Goal: Navigation & Orientation: Find specific page/section

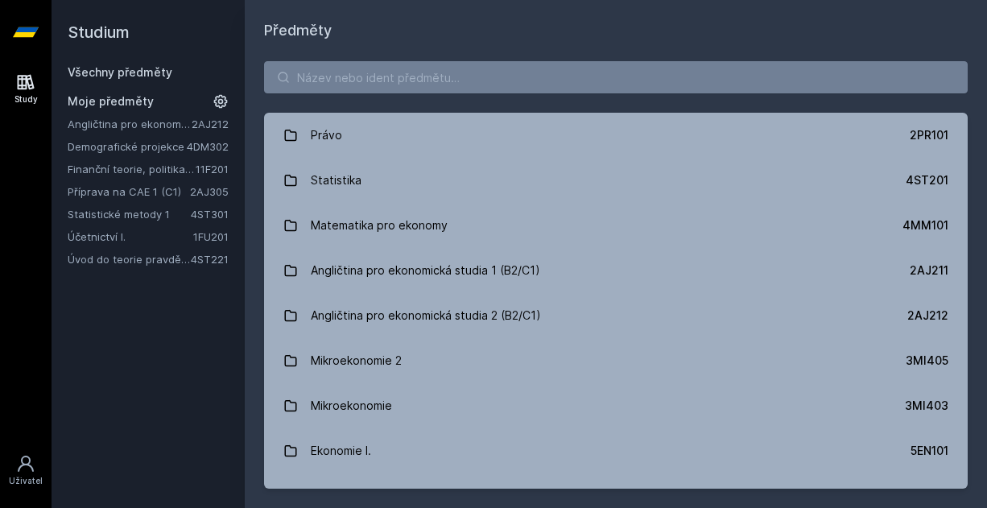
click at [163, 180] on div "Angličtina pro ekonomická studia 2 (B2/C1) 2AJ212 Demografické projekce 4DM302 …" at bounding box center [148, 191] width 161 height 151
click at [170, 185] on link "Příprava na CAE 1 (C1)" at bounding box center [129, 191] width 122 height 16
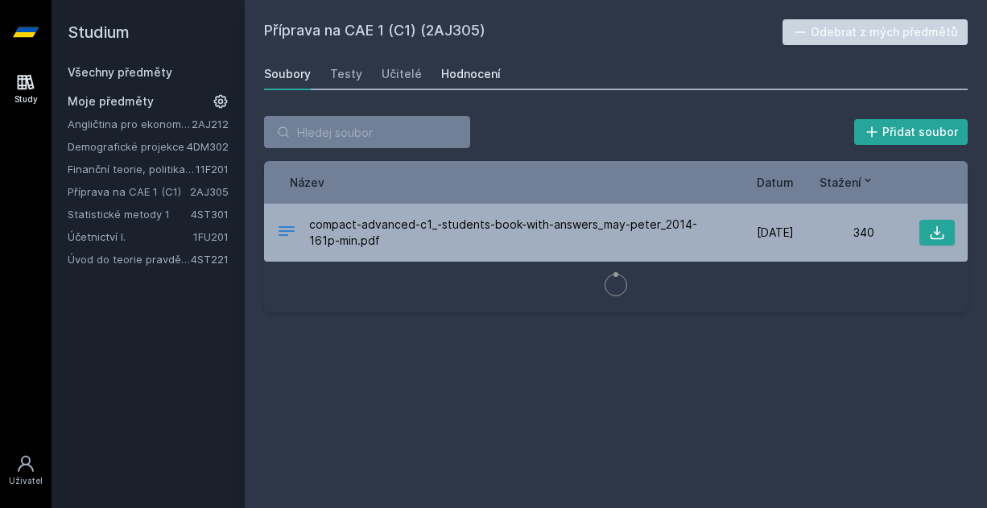
click at [465, 86] on link "Hodnocení" at bounding box center [471, 74] width 60 height 32
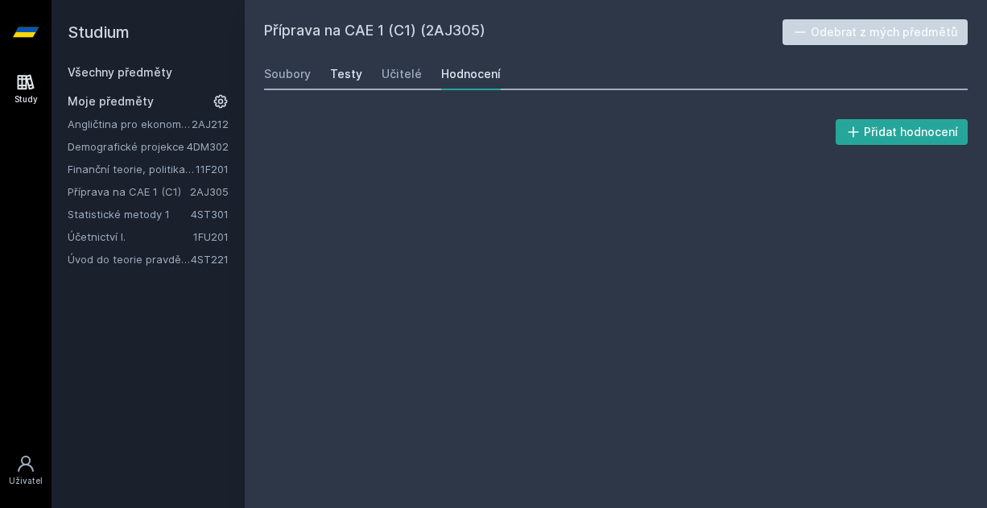
drag, startPoint x: 366, startPoint y: 84, endPoint x: 352, endPoint y: 84, distance: 14.5
click at [364, 84] on div "Soubory Testy Učitelé Hodnocení" at bounding box center [615, 74] width 703 height 32
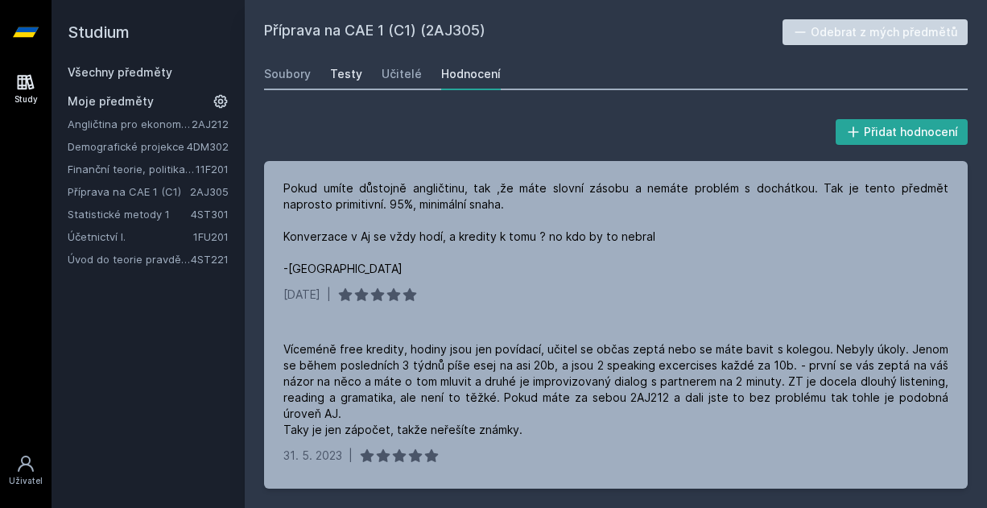
click at [352, 84] on link "Testy" at bounding box center [346, 74] width 32 height 32
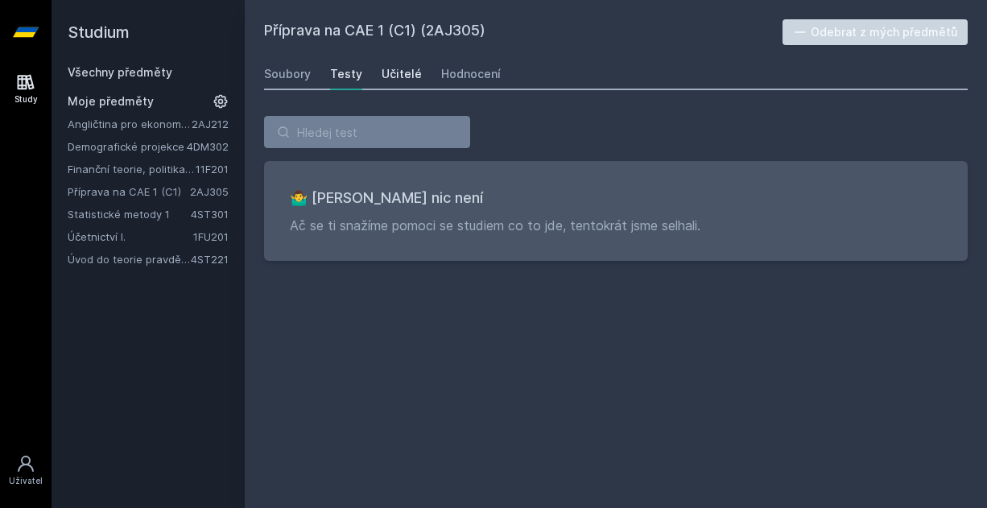
click at [412, 77] on div "Učitelé" at bounding box center [401, 74] width 40 height 16
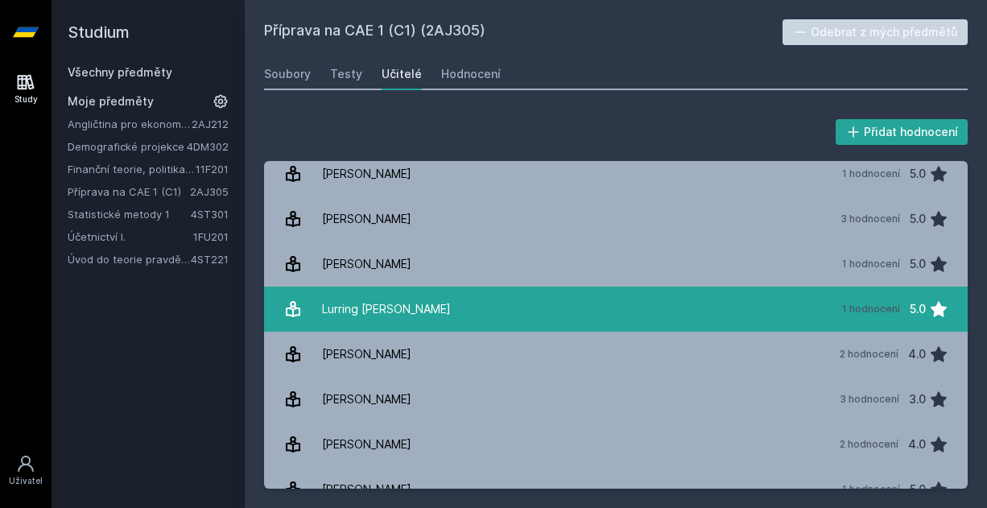
scroll to position [80, 0]
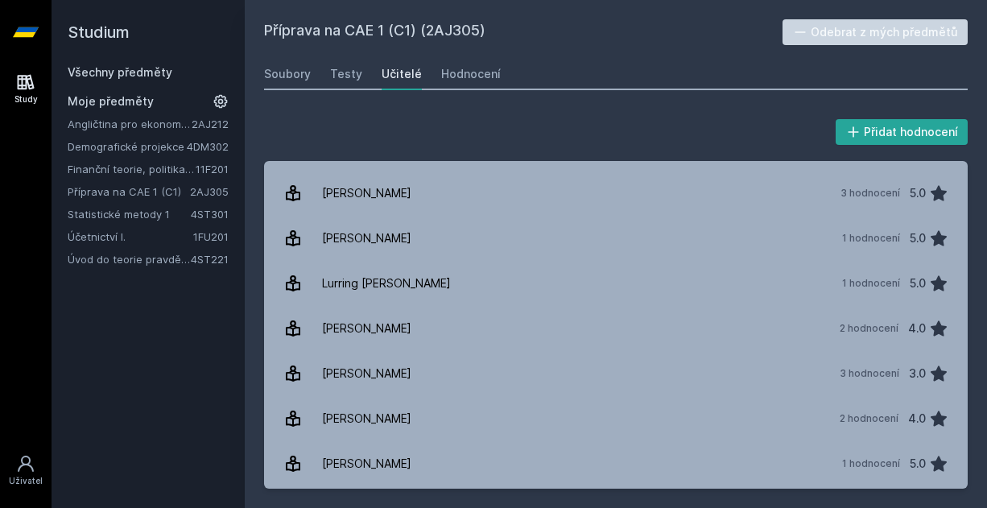
drag, startPoint x: 427, startPoint y: 27, endPoint x: 482, endPoint y: 29, distance: 54.7
click at [482, 29] on h2 "Příprava na CAE 1 (C1) (2AJ305)" at bounding box center [523, 32] width 518 height 26
copy h2 "2AJ305"
